Goal: Transaction & Acquisition: Purchase product/service

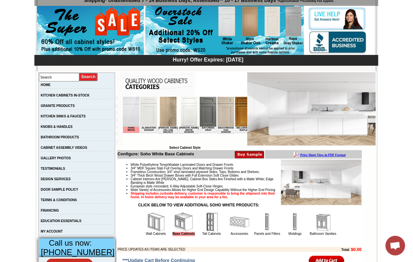
scroll to position [123, 0]
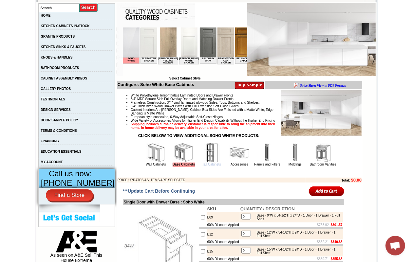
click at [205, 166] on link "Tall Cabinets" at bounding box center [211, 165] width 19 height 4
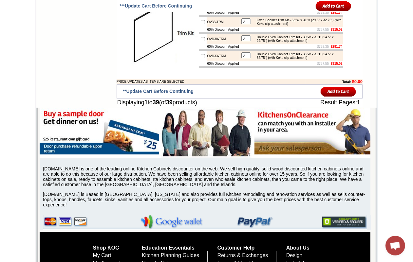
scroll to position [1270, 0]
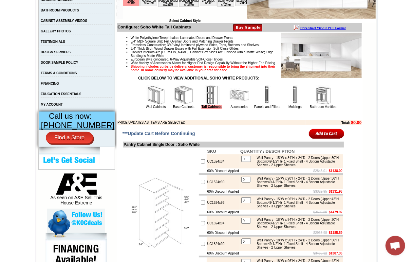
scroll to position [186, 0]
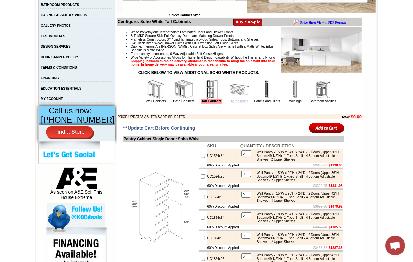
click at [235, 103] on link "Accessories" at bounding box center [240, 102] width 18 height 4
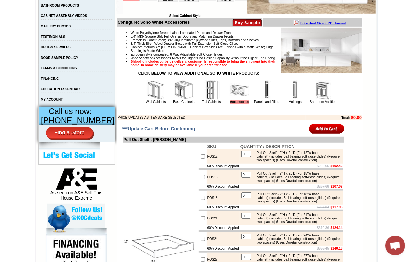
scroll to position [205, 0]
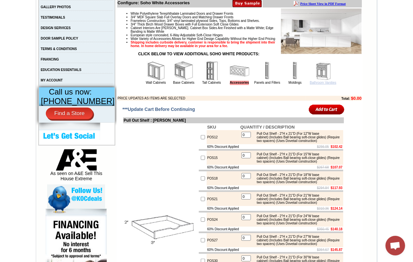
click at [310, 85] on link "Bathroom Vanities" at bounding box center [323, 83] width 27 height 4
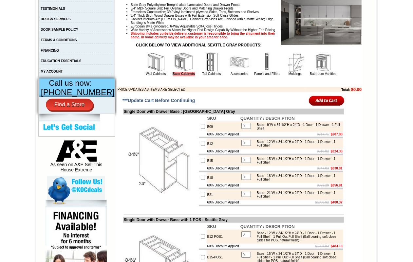
scroll to position [199, 0]
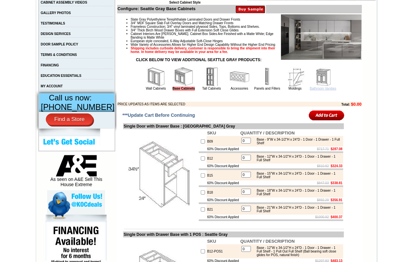
click at [320, 90] on link "Bathroom Vanities" at bounding box center [323, 89] width 27 height 4
click at [315, 90] on link "Bathroom Vanities" at bounding box center [323, 89] width 27 height 4
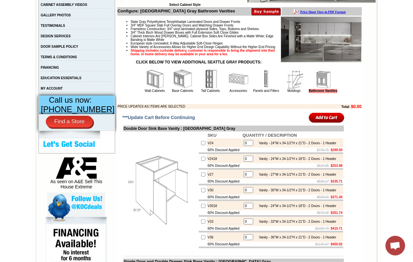
scroll to position [205, 0]
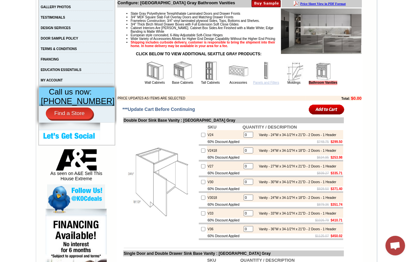
click at [253, 85] on link "Panels and Fillers" at bounding box center [266, 83] width 26 height 4
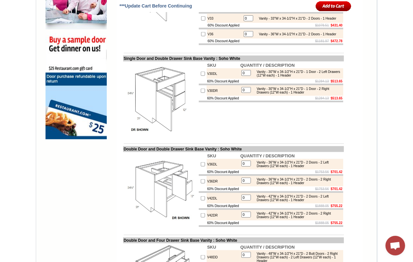
scroll to position [491, 0]
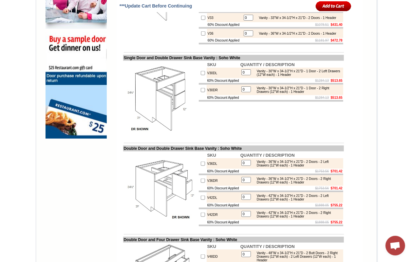
click at [201, 75] on input "checkbox" at bounding box center [203, 73] width 4 height 4
checkbox input "true"
type input "1"
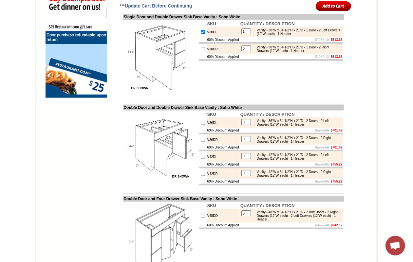
click at [201, 125] on input "checkbox" at bounding box center [203, 123] width 4 height 4
checkbox input "true"
type input "1"
click at [201, 159] on input "checkbox" at bounding box center [203, 157] width 4 height 4
checkbox input "true"
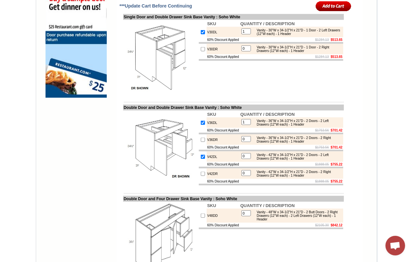
type input "1"
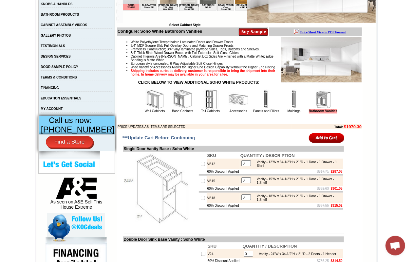
scroll to position [177, 0]
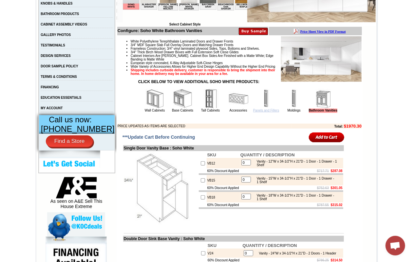
click at [253, 112] on link "Panels and Fillers" at bounding box center [266, 111] width 26 height 4
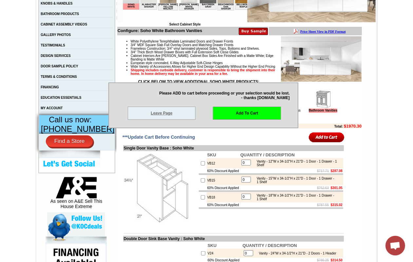
click at [164, 116] on link "Leave Page" at bounding box center [162, 113] width 68 height 13
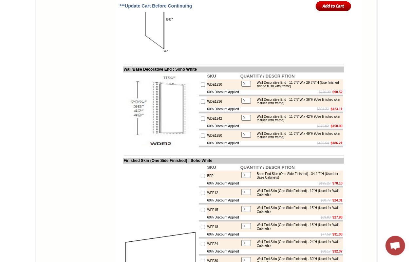
click at [207, 90] on td "WDE1230" at bounding box center [223, 85] width 33 height 10
copy td "WDE1230"
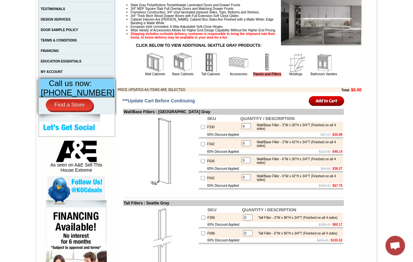
scroll to position [205, 0]
